Goal: Task Accomplishment & Management: Manage account settings

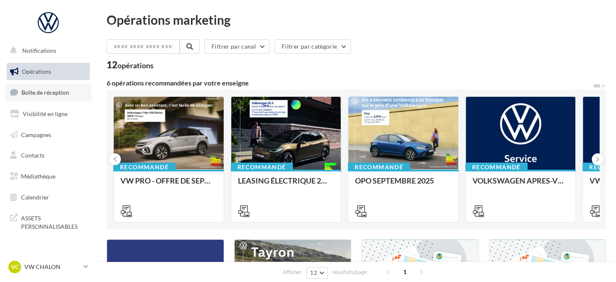
click at [75, 88] on link "Boîte de réception" at bounding box center [48, 93] width 86 height 18
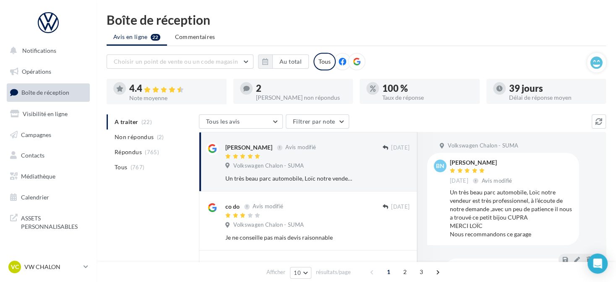
click at [360, 60] on div at bounding box center [357, 62] width 18 height 18
click at [266, 59] on icon "button" at bounding box center [265, 61] width 6 height 7
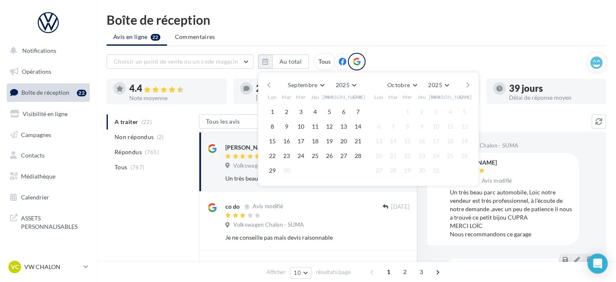
click at [269, 84] on button "button" at bounding box center [268, 85] width 7 height 12
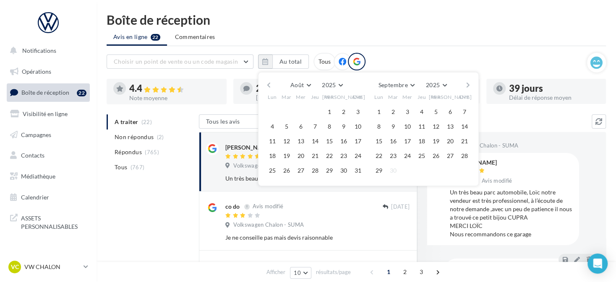
click at [269, 84] on button "button" at bounding box center [268, 85] width 7 height 12
click at [288, 109] on button "1" at bounding box center [286, 112] width 13 height 13
click at [282, 112] on button "1" at bounding box center [286, 112] width 13 height 13
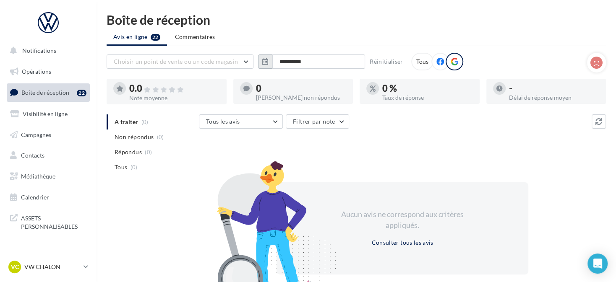
click at [266, 65] on button "button" at bounding box center [265, 62] width 14 height 14
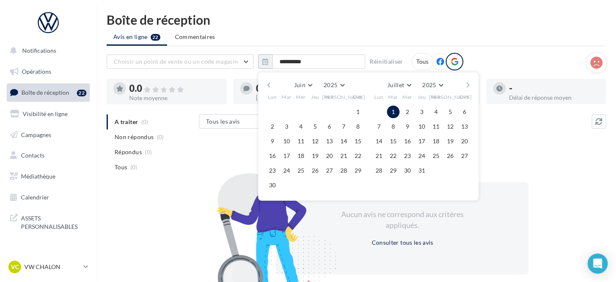
click at [392, 108] on button "1" at bounding box center [393, 112] width 13 height 13
click at [394, 86] on span "Juillet" at bounding box center [395, 84] width 17 height 7
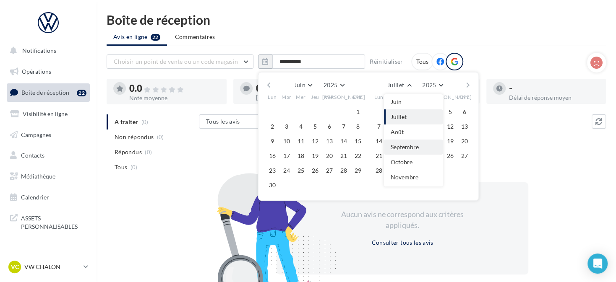
click at [411, 148] on span "Septembre" at bounding box center [405, 147] width 28 height 7
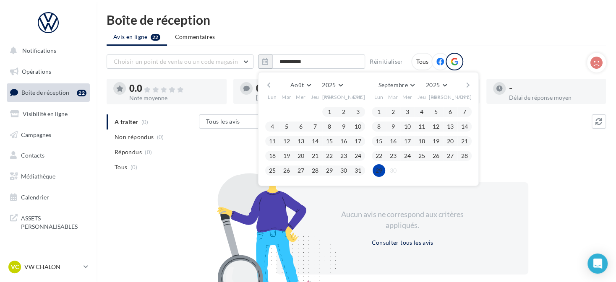
click at [382, 170] on button "29" at bounding box center [379, 170] width 13 height 13
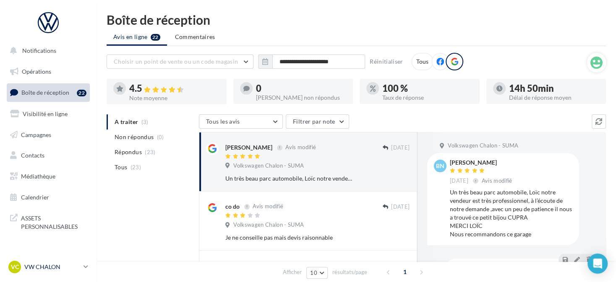
click at [56, 268] on p "VW CHALON" at bounding box center [52, 267] width 56 height 8
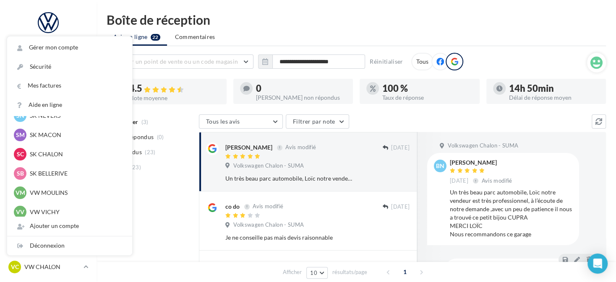
scroll to position [210, 0]
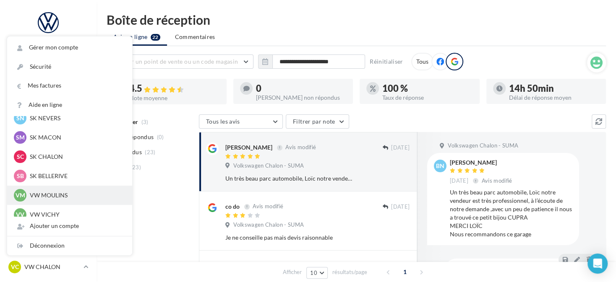
click at [74, 203] on div "VM VW MOULINS vw-toul-dup" at bounding box center [69, 195] width 125 height 19
click at [73, 196] on p "VW MOULINS" at bounding box center [76, 195] width 92 height 8
